Goal: Find specific fact: Find specific fact

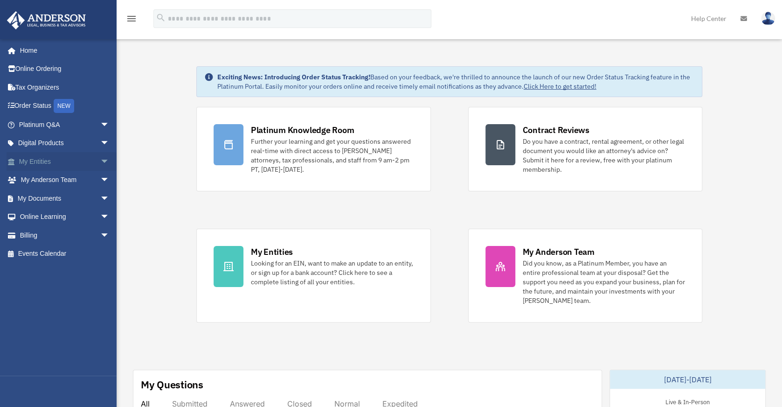
click at [51, 162] on link "My Entities arrow_drop_down" at bounding box center [65, 161] width 117 height 19
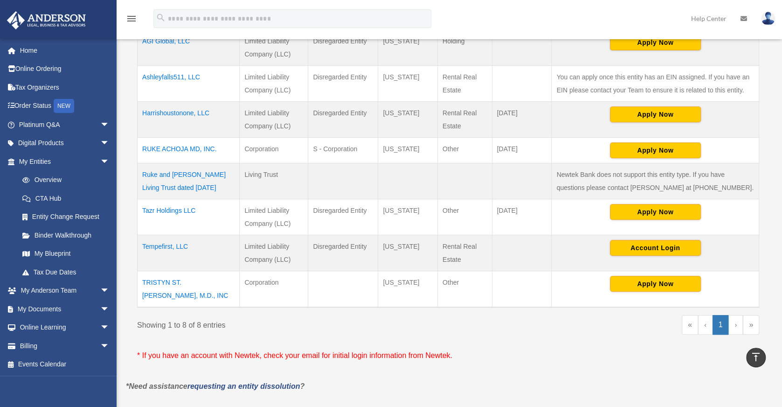
scroll to position [280, 0]
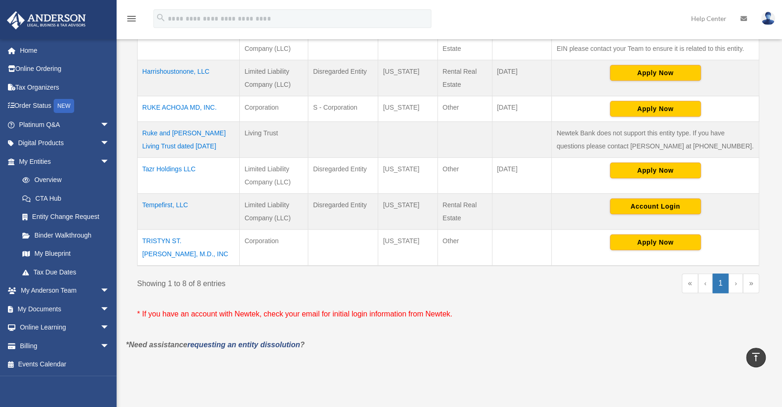
click at [206, 106] on td "RUKE ACHOJA MD, INC." at bounding box center [189, 109] width 102 height 26
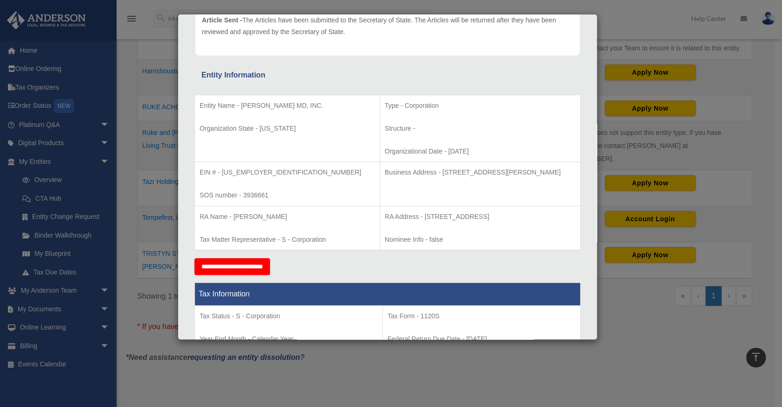
scroll to position [140, 0]
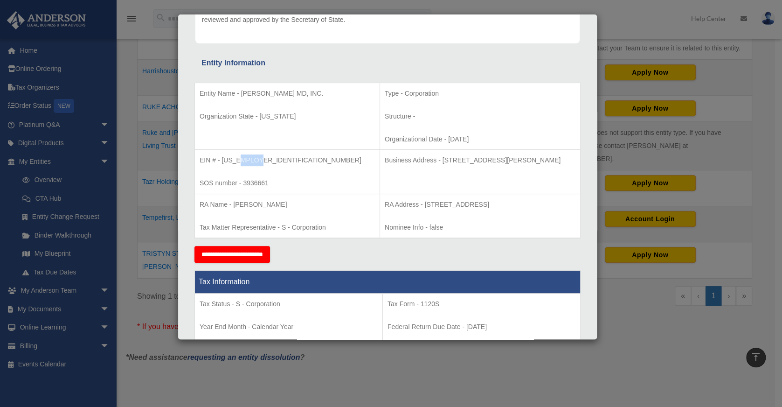
drag, startPoint x: 238, startPoint y: 158, endPoint x: 275, endPoint y: 158, distance: 36.4
click at [265, 159] on p "EIN # - 81-3731286" at bounding box center [287, 160] width 175 height 12
click at [283, 157] on p "EIN # - 81-3731286" at bounding box center [287, 160] width 175 height 12
drag, startPoint x: 235, startPoint y: 159, endPoint x: 261, endPoint y: 156, distance: 26.7
click at [261, 156] on p "EIN # - 81-3731286" at bounding box center [287, 160] width 175 height 12
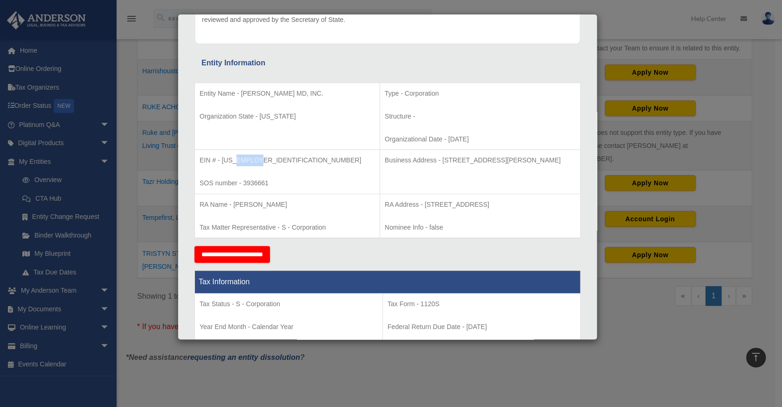
copy p "731286"
